Goal: Check status: Check status

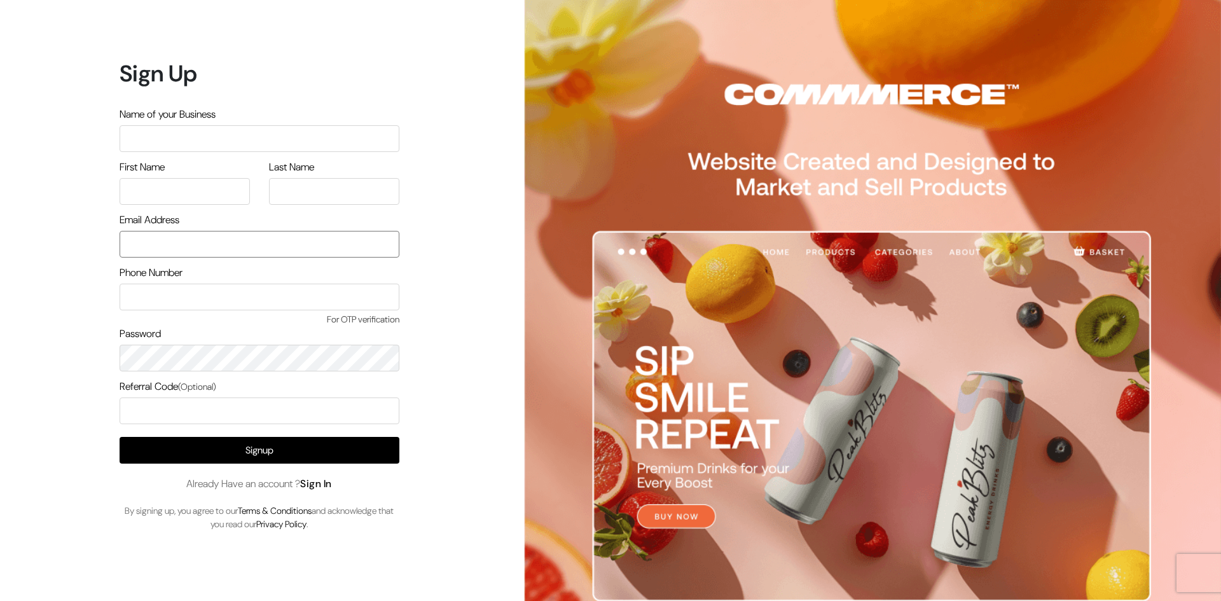
type input "rims.info007@gmail.com"
click at [314, 482] on link "Sign In" at bounding box center [316, 483] width 32 height 13
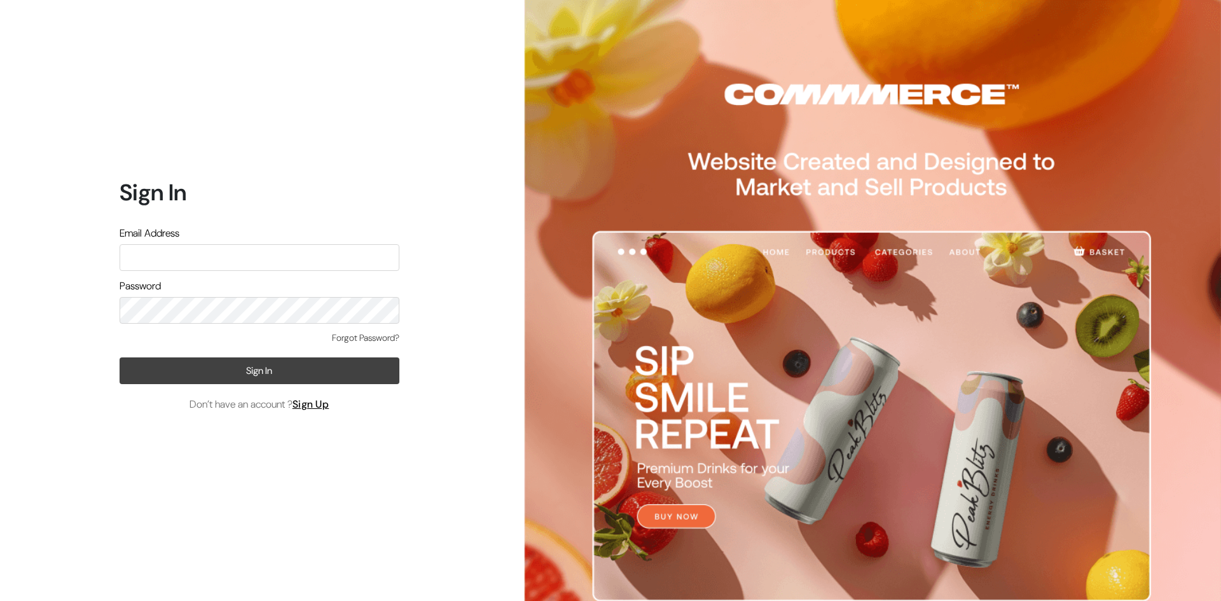
type input "[EMAIL_ADDRESS][DOMAIN_NAME]"
click at [281, 366] on button "Sign In" at bounding box center [260, 371] width 280 height 27
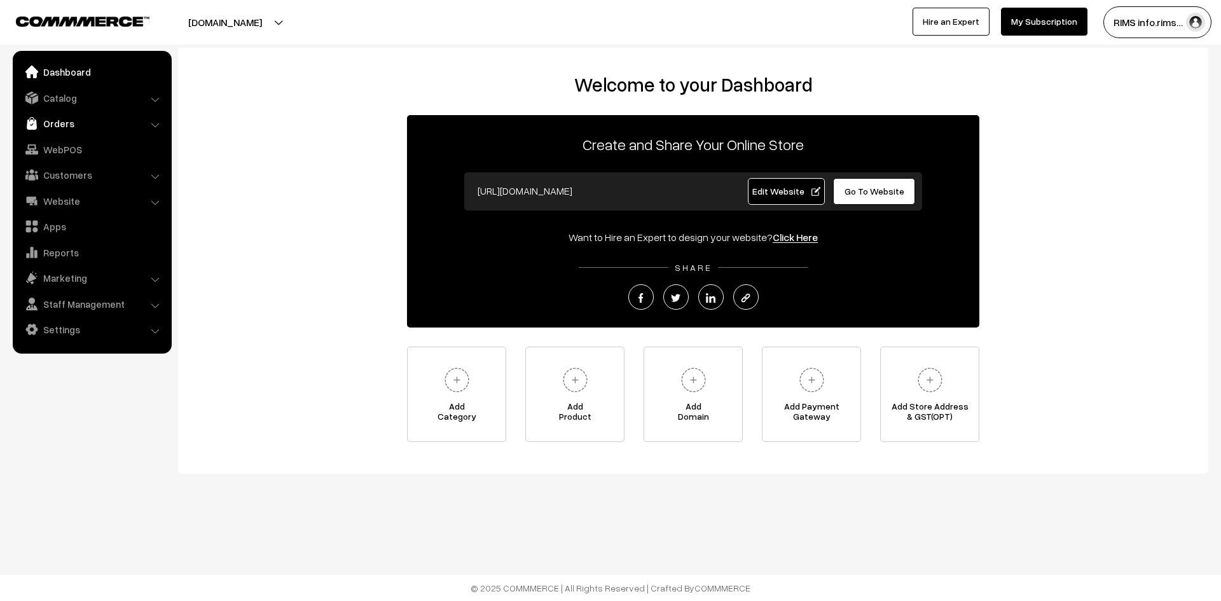
click at [41, 122] on link "Orders" at bounding box center [91, 123] width 151 height 23
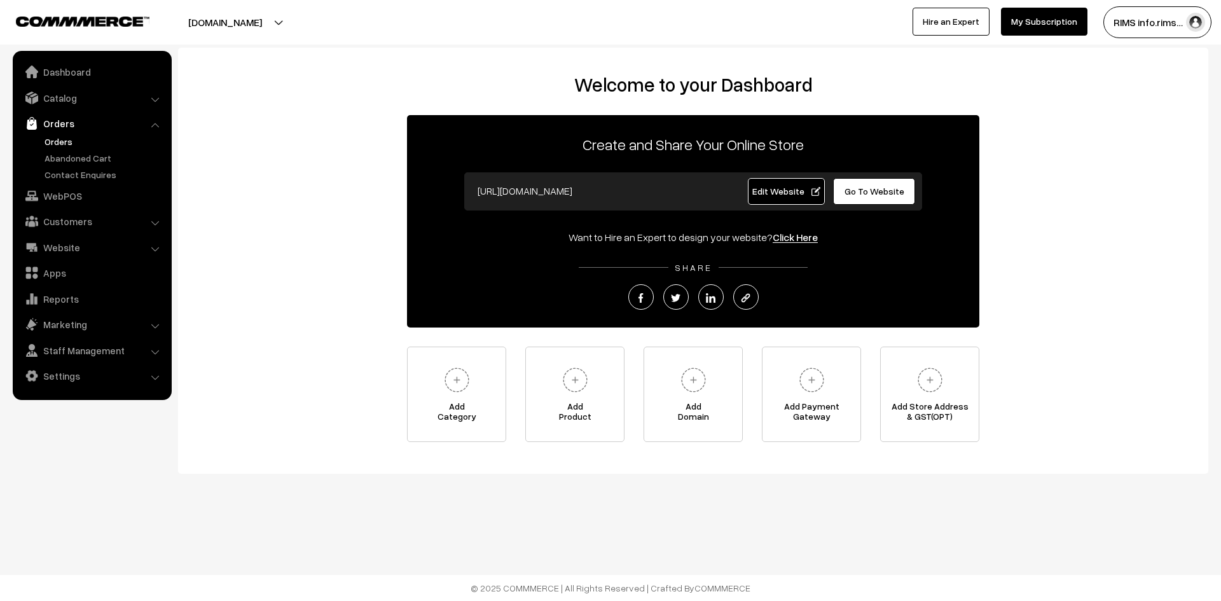
click at [59, 137] on link "Orders" at bounding box center [104, 141] width 126 height 13
